Goal: Transaction & Acquisition: Purchase product/service

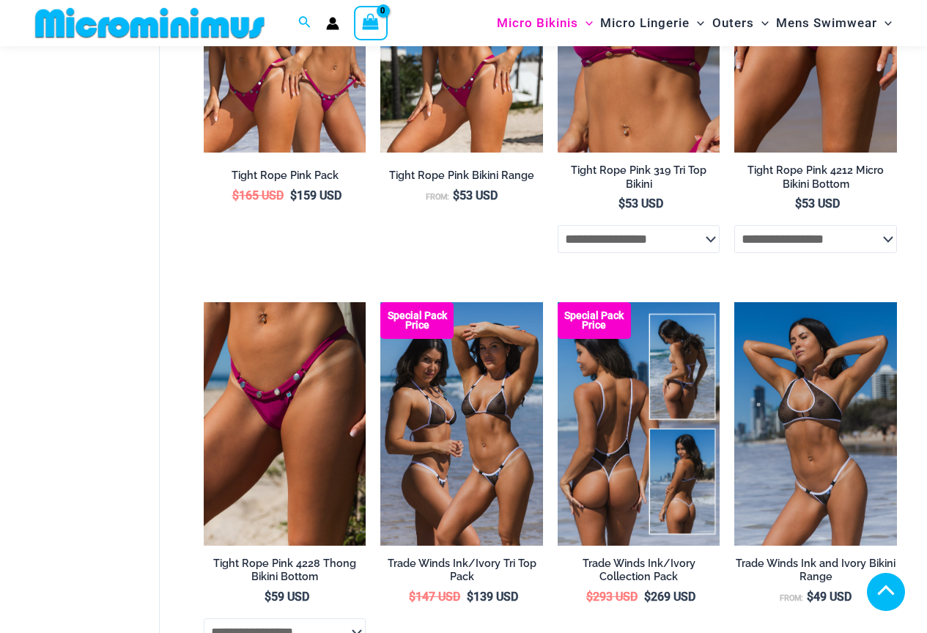
scroll to position [1160, 0]
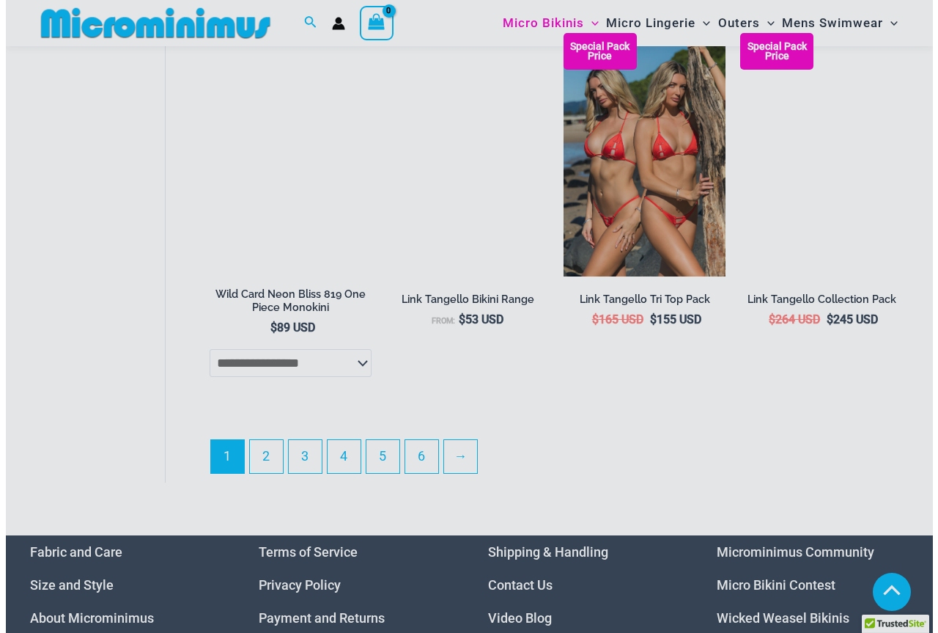
scroll to position [3310, 0]
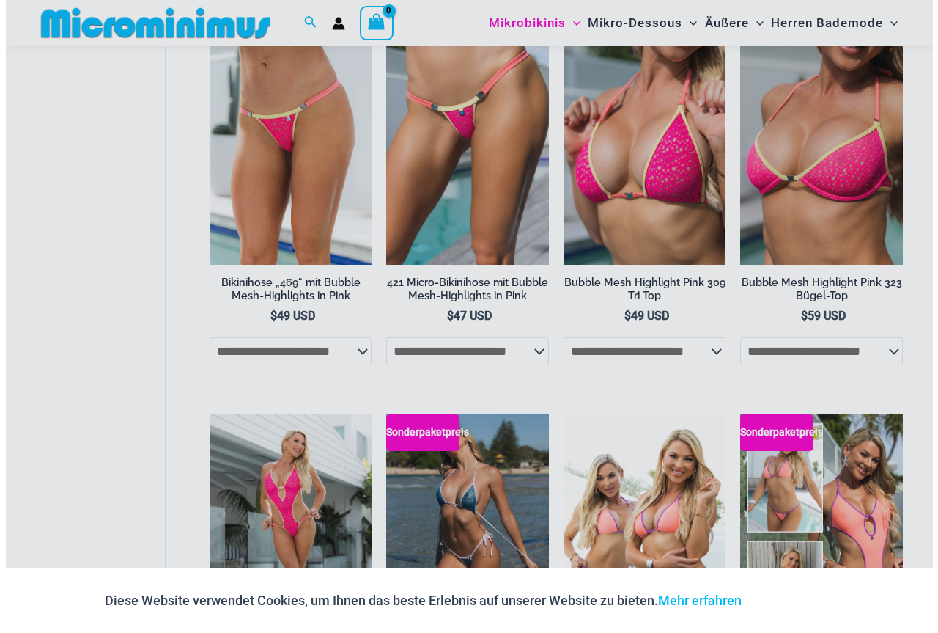
scroll to position [2175, 0]
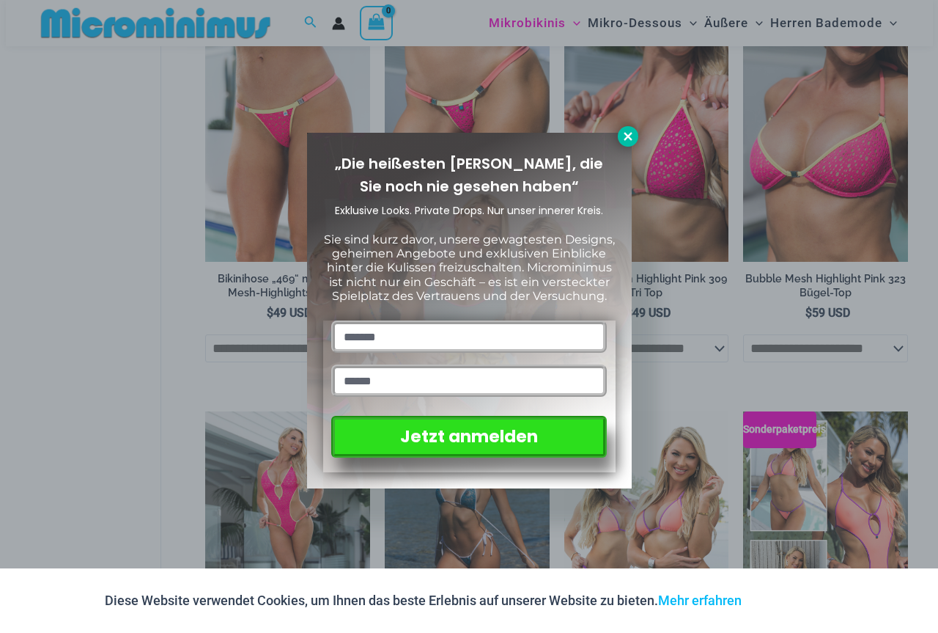
click at [627, 141] on icon at bounding box center [628, 136] width 13 height 13
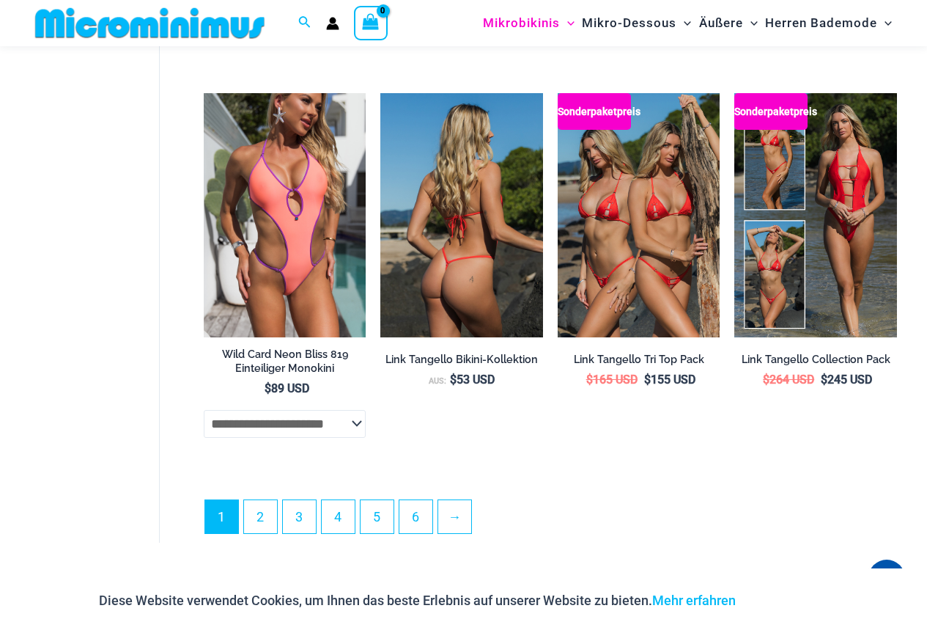
scroll to position [3334, 0]
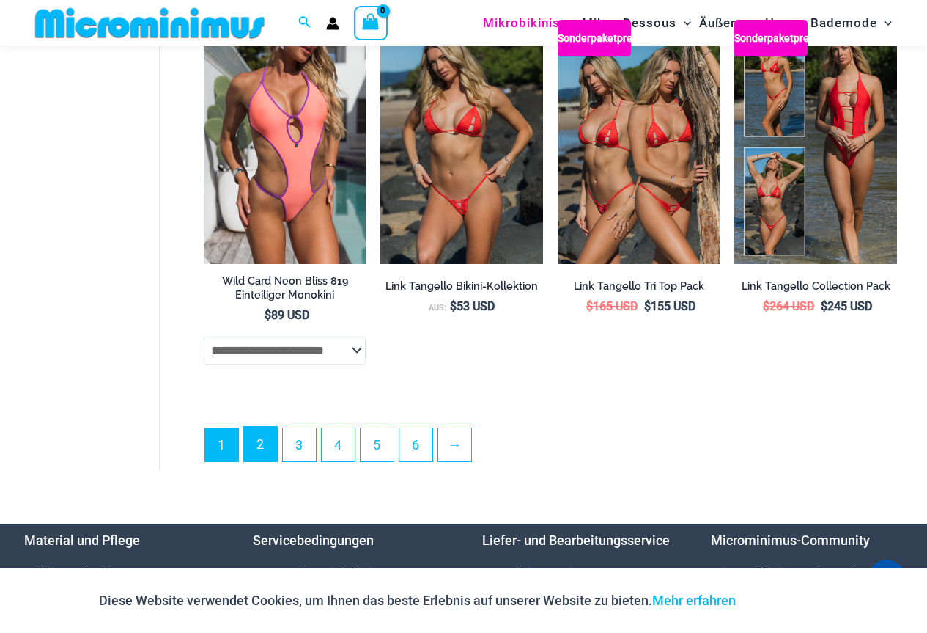
click at [252, 461] on link "2" at bounding box center [260, 444] width 33 height 34
click at [259, 452] on font "2" at bounding box center [260, 443] width 7 height 15
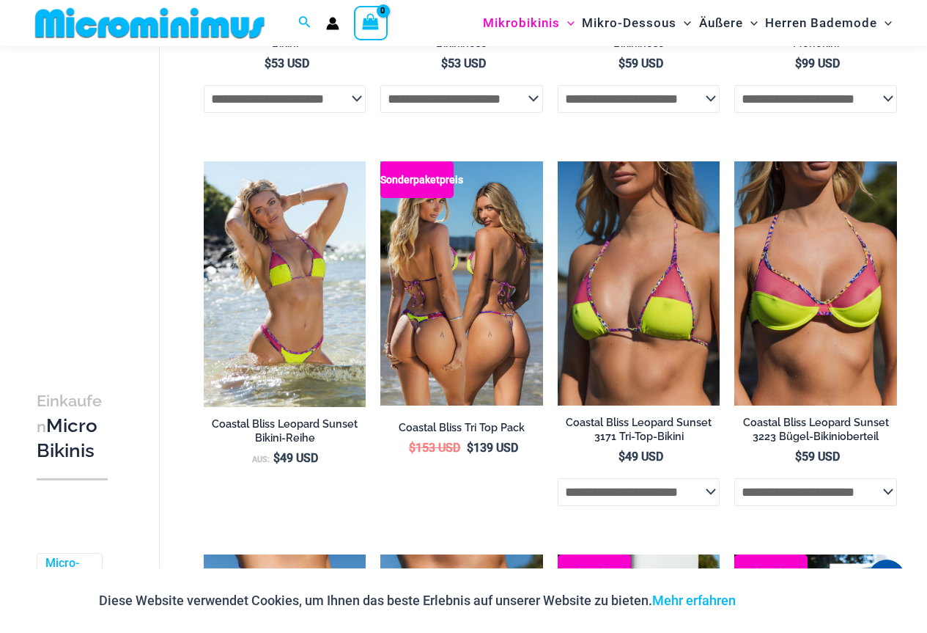
scroll to position [367, 0]
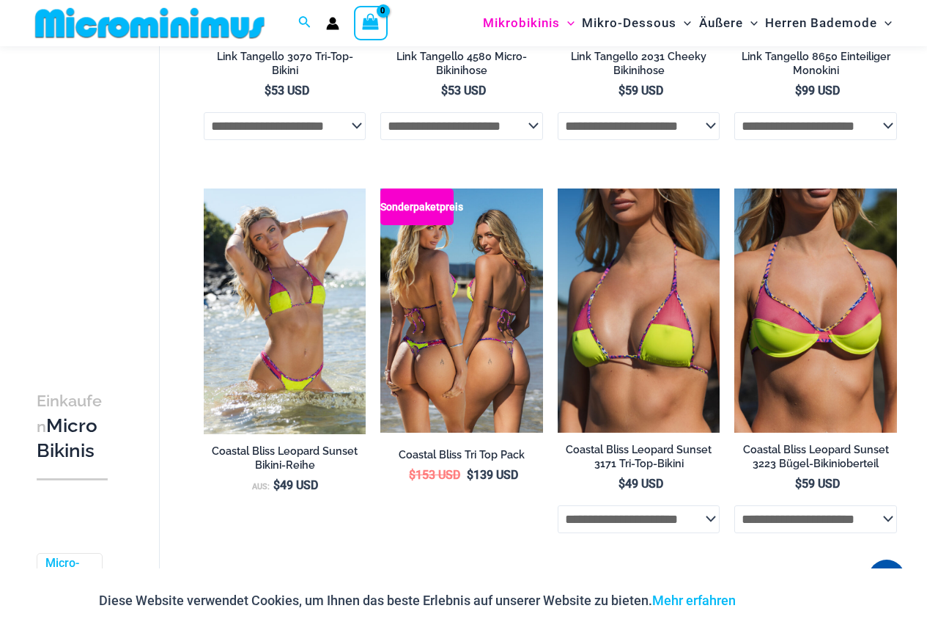
click at [464, 330] on img at bounding box center [461, 309] width 163 height 243
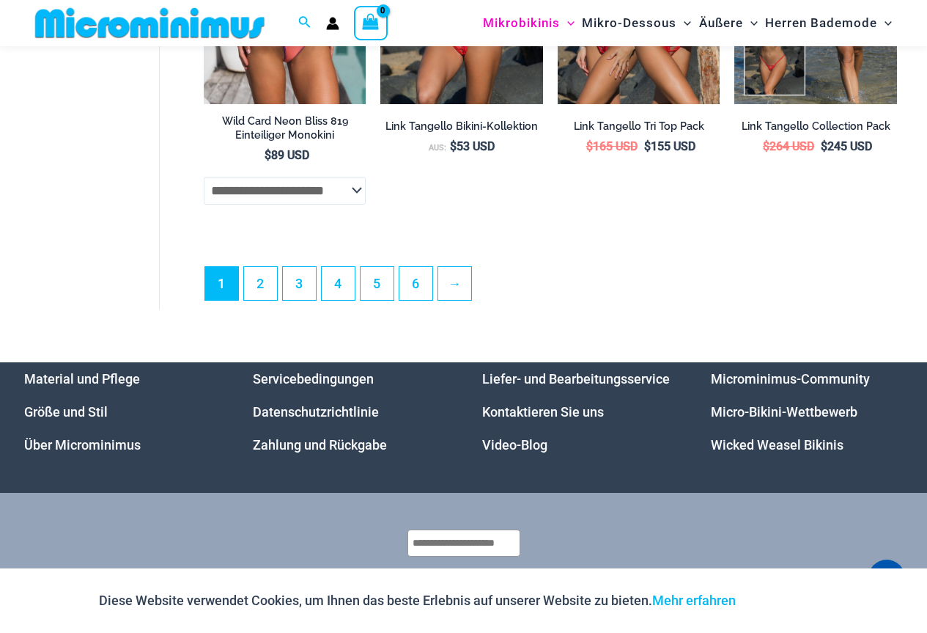
scroll to position [3505, 0]
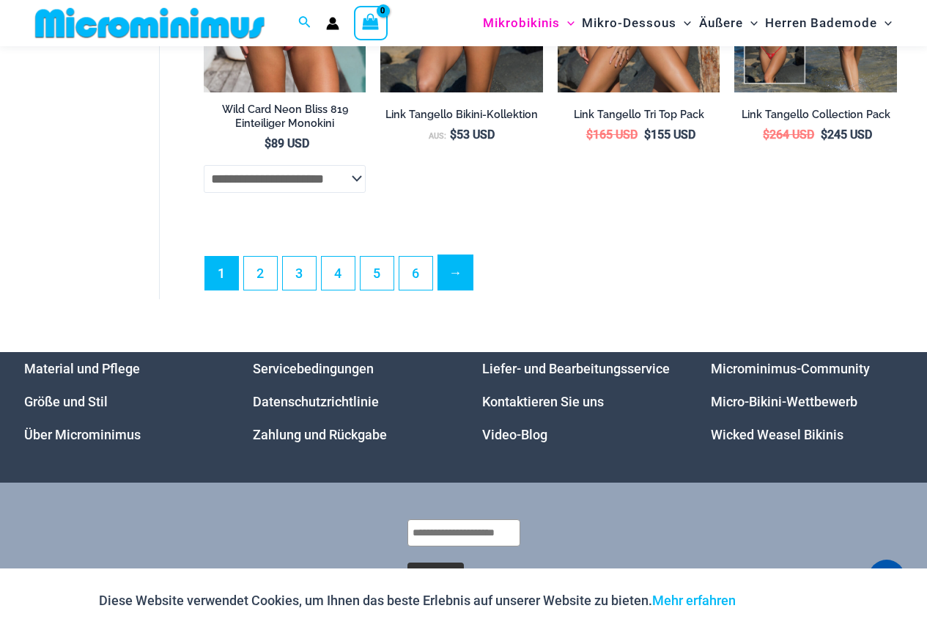
click at [454, 280] on font "→" at bounding box center [455, 272] width 13 height 15
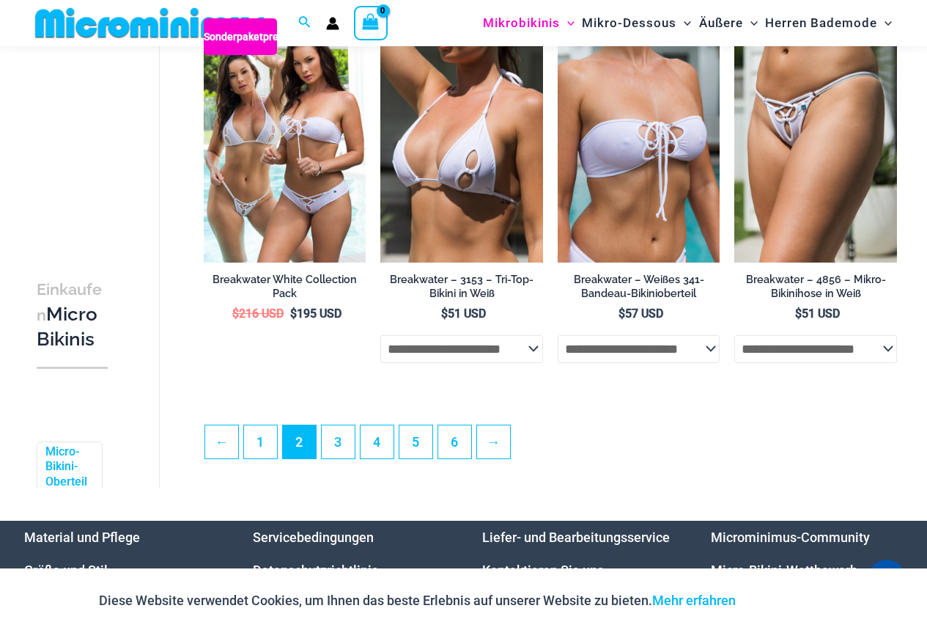
scroll to position [3003, 0]
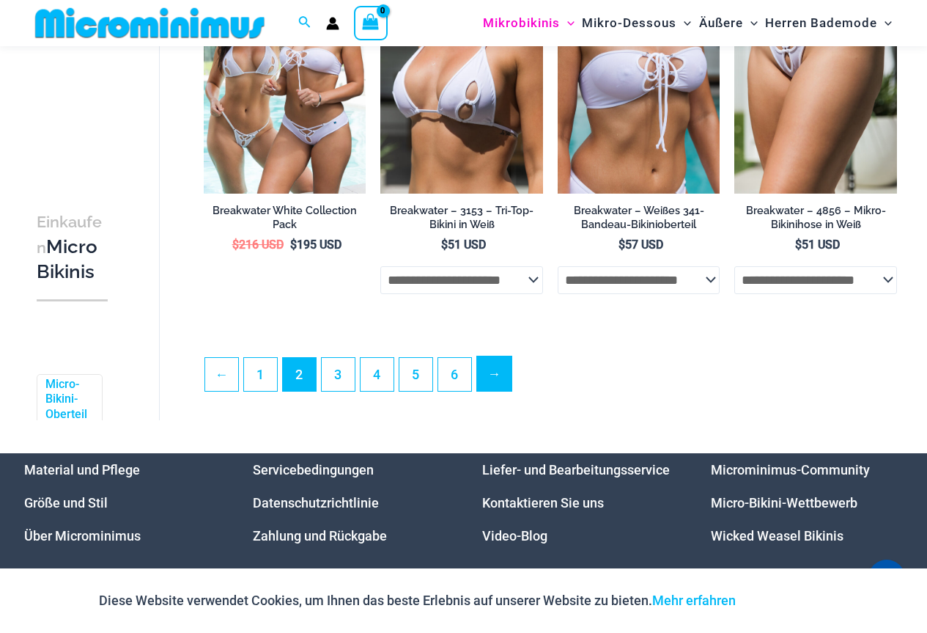
click at [495, 381] on font "→" at bounding box center [493, 373] width 13 height 15
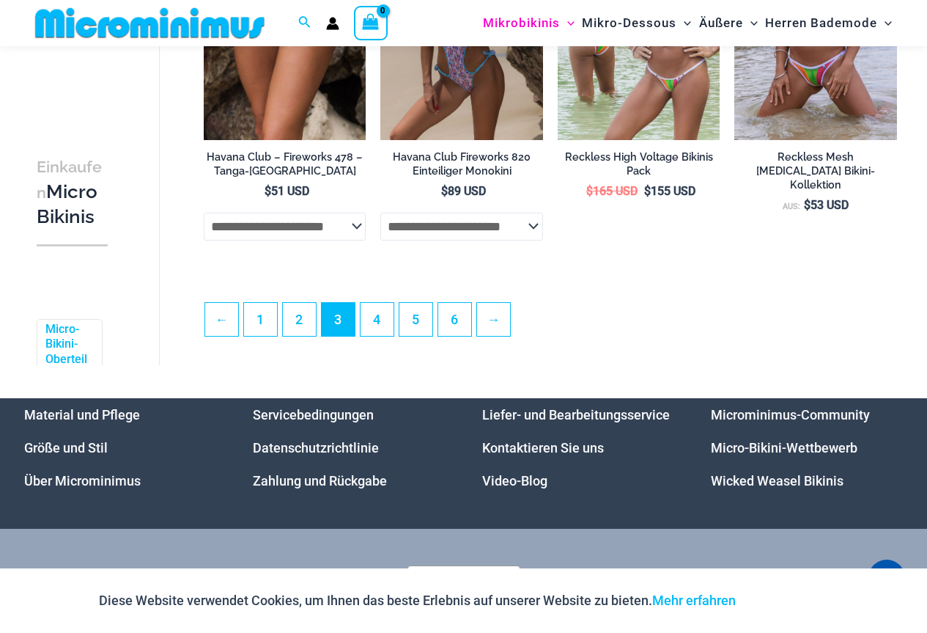
scroll to position [3093, 0]
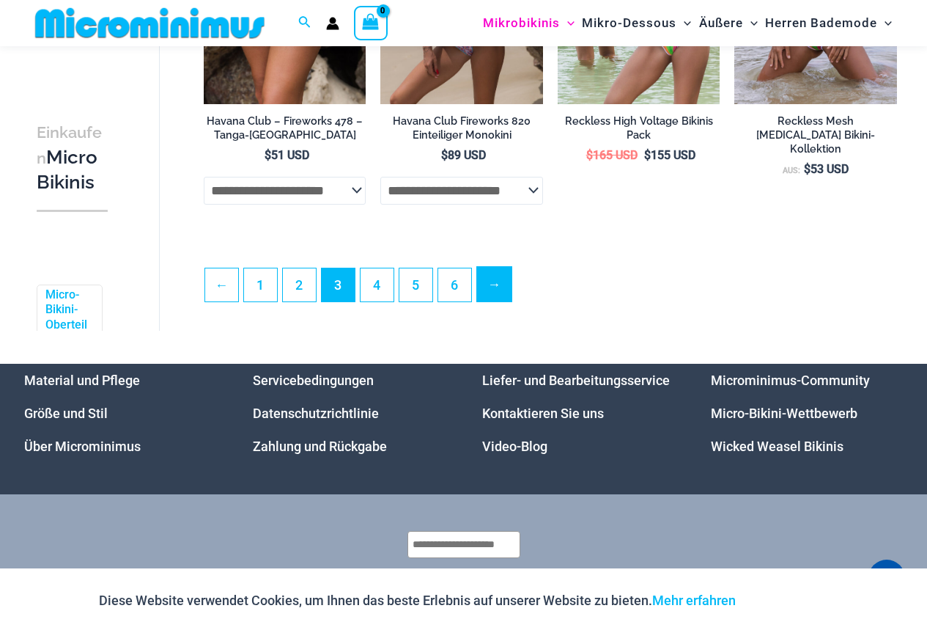
click at [499, 292] on font "→" at bounding box center [493, 283] width 13 height 15
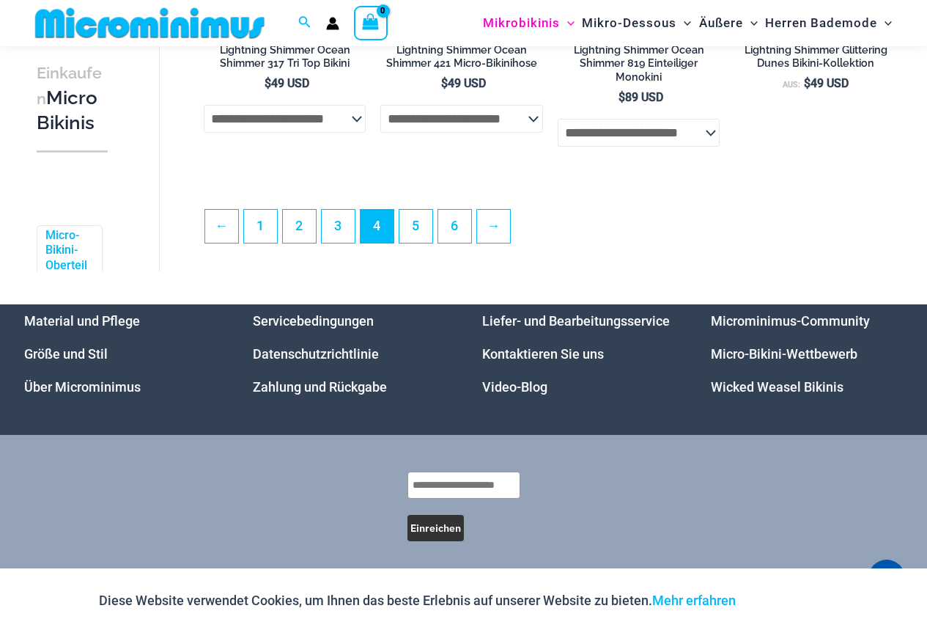
scroll to position [3139, 0]
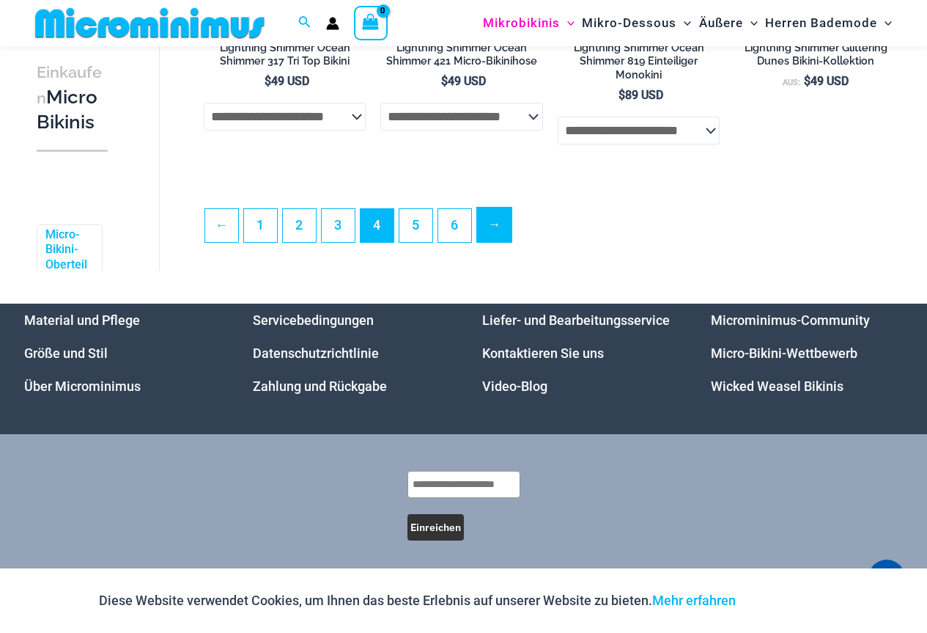
click at [501, 232] on font "→" at bounding box center [493, 223] width 13 height 15
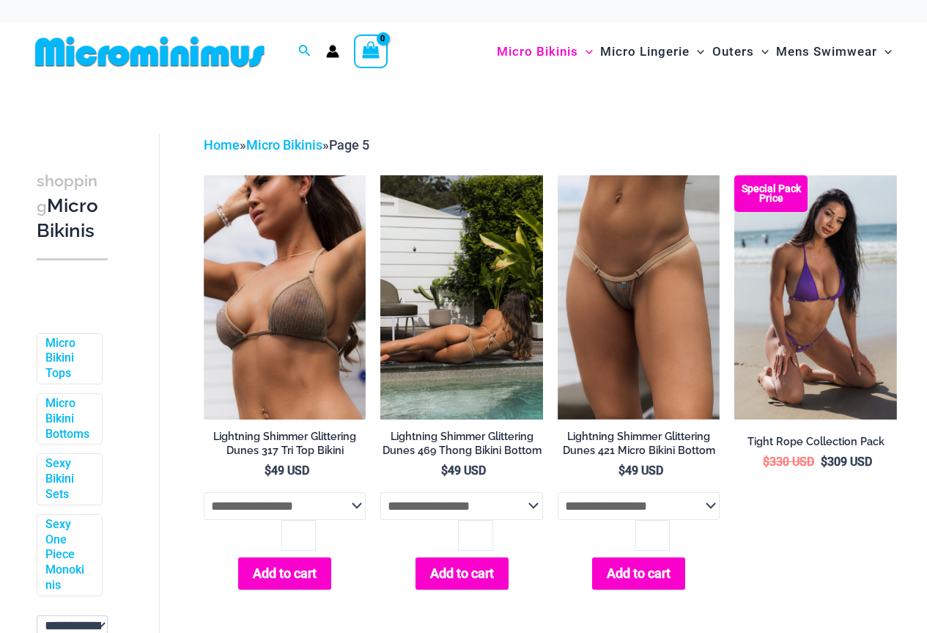
scroll to position [73, 0]
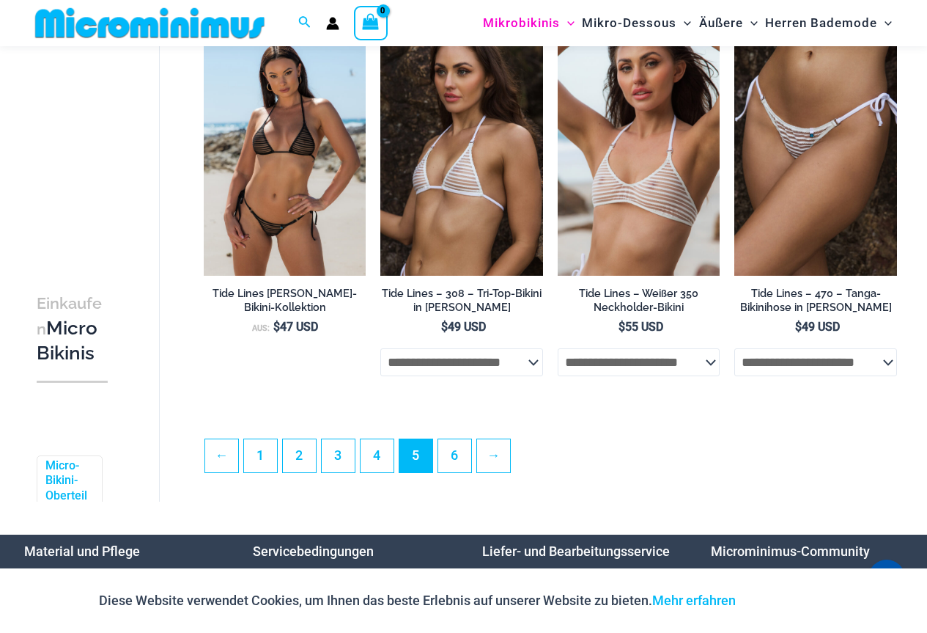
scroll to position [2919, 0]
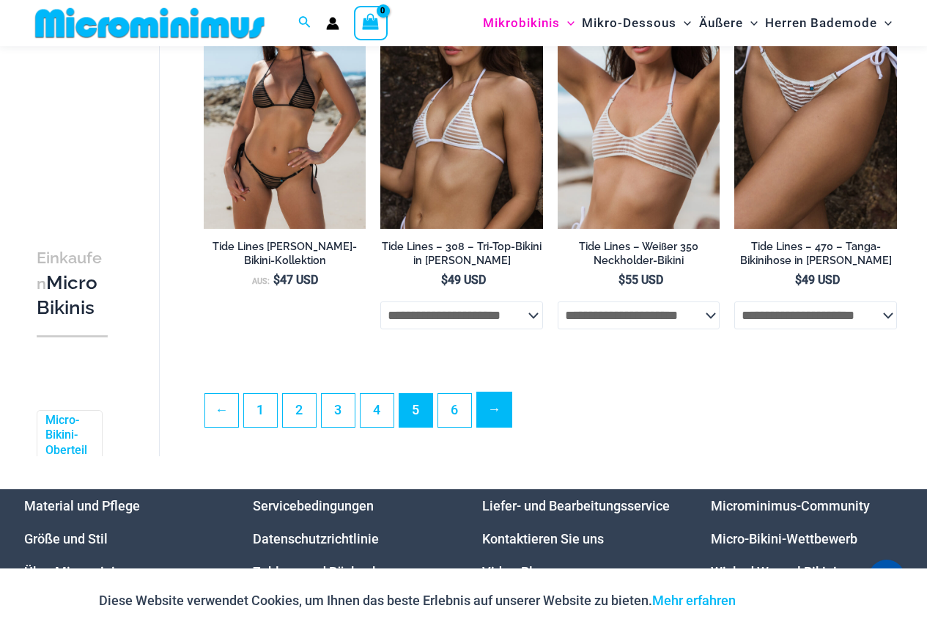
click at [498, 406] on font "→" at bounding box center [493, 408] width 13 height 15
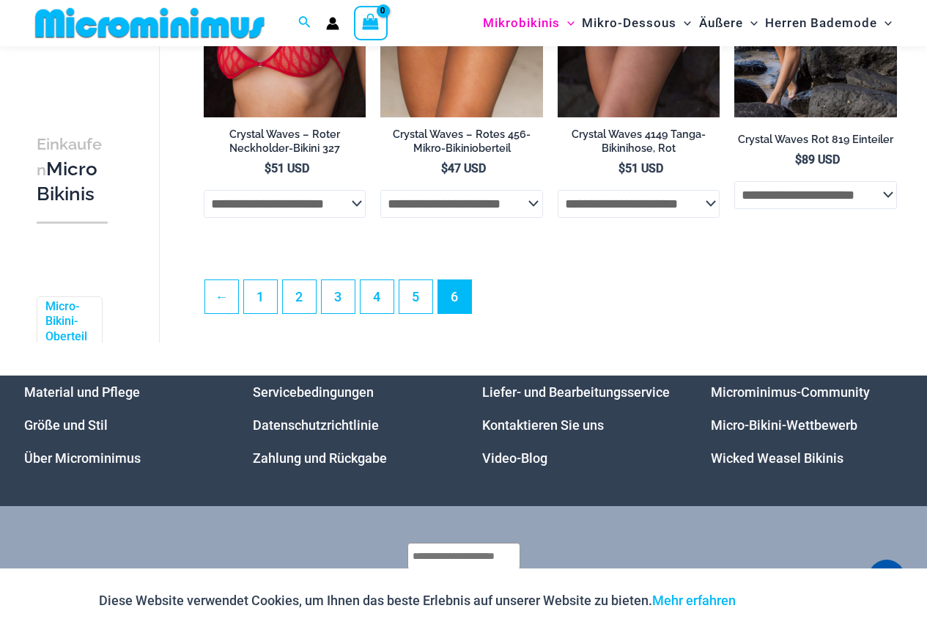
scroll to position [3053, 0]
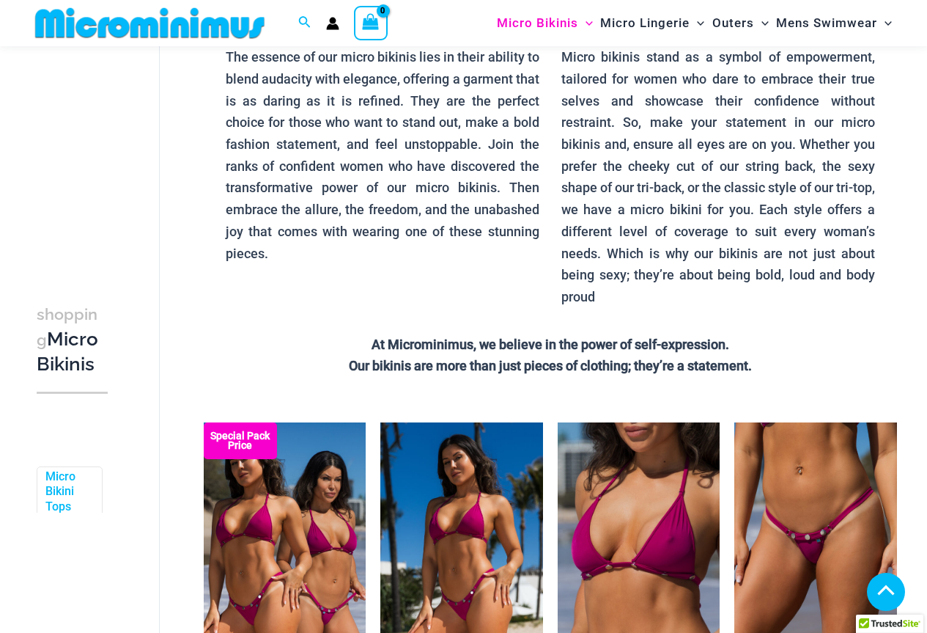
scroll to position [2039, 0]
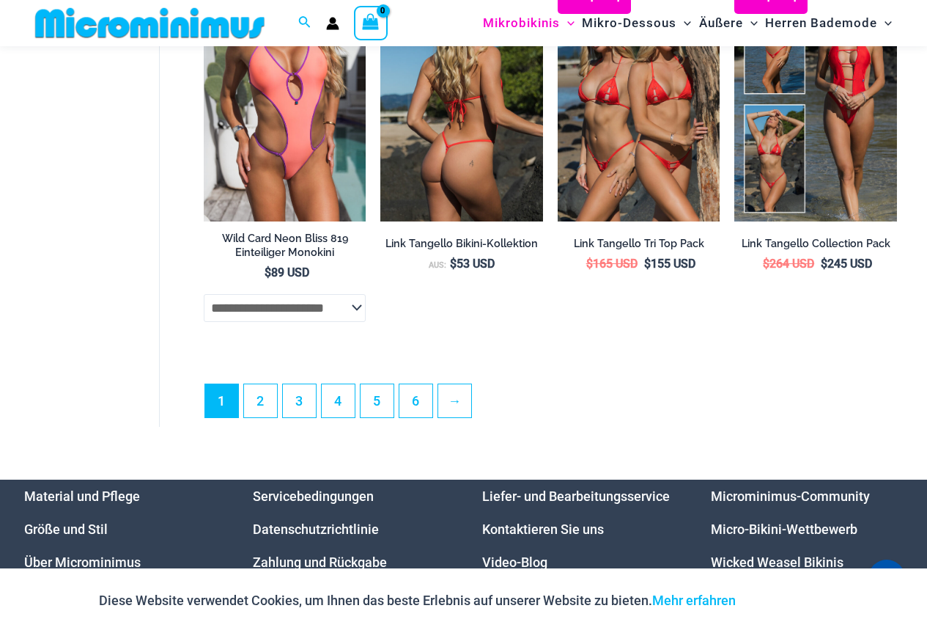
scroll to position [3394, 0]
